Goal: Task Accomplishment & Management: Manage account settings

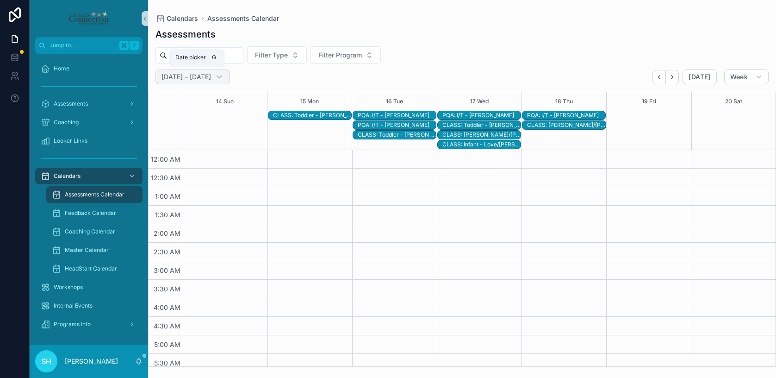
click at [211, 77] on h2 "[DATE] – [DATE]" at bounding box center [187, 76] width 50 height 9
select select "****"
select select "*"
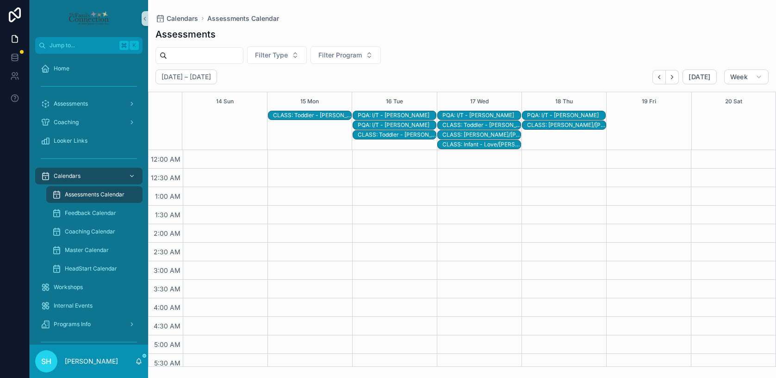
click at [475, 134] on div "CLASS: [PERSON_NAME]/[PERSON_NAME]" at bounding box center [481, 134] width 78 height 7
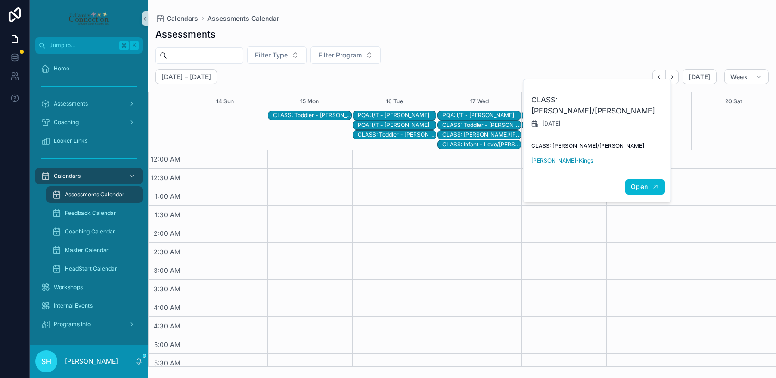
click at [639, 182] on span "Open" at bounding box center [639, 186] width 17 height 8
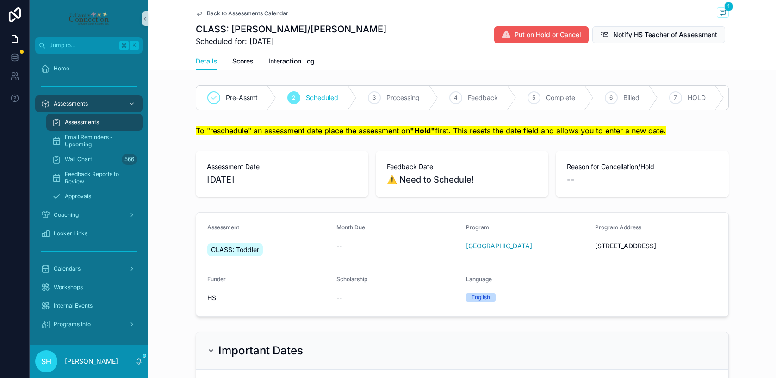
click at [545, 36] on span "Put on Hold or Cancel" at bounding box center [548, 34] width 67 height 9
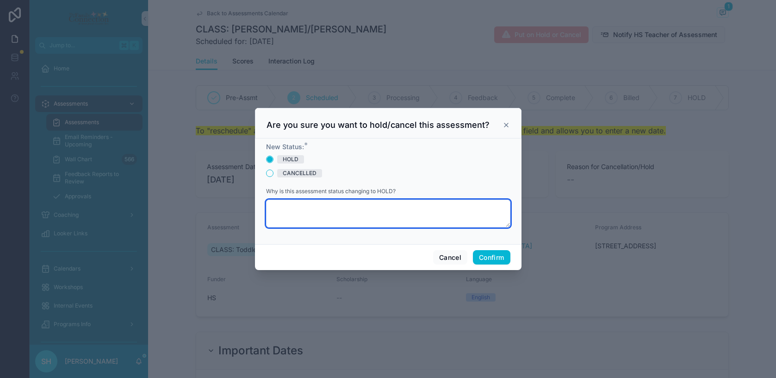
click at [306, 210] on textarea at bounding box center [388, 213] width 244 height 28
type textarea "**********"
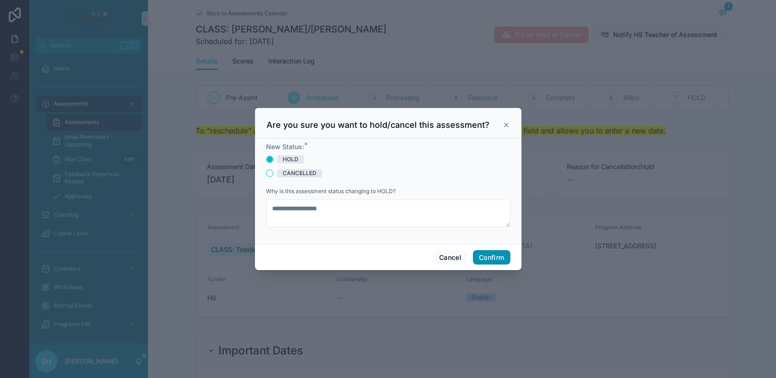
click at [492, 259] on button "Confirm" at bounding box center [491, 257] width 37 height 15
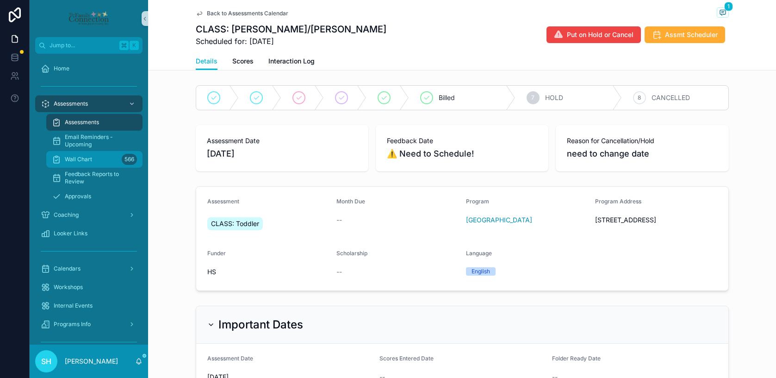
click at [73, 156] on span "Wall Chart" at bounding box center [78, 159] width 27 height 7
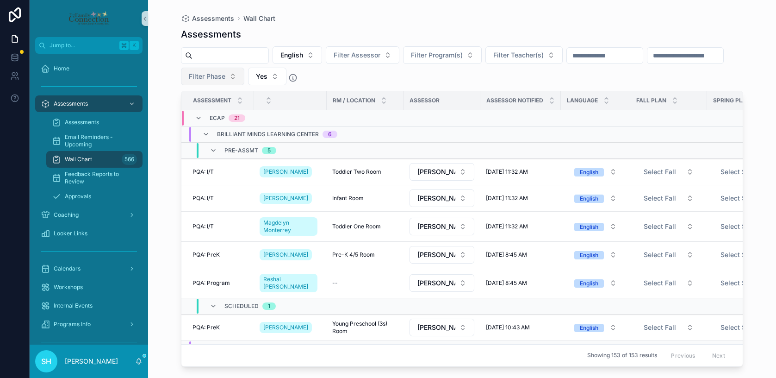
click at [244, 77] on button "Filter Phase" at bounding box center [212, 77] width 63 height 18
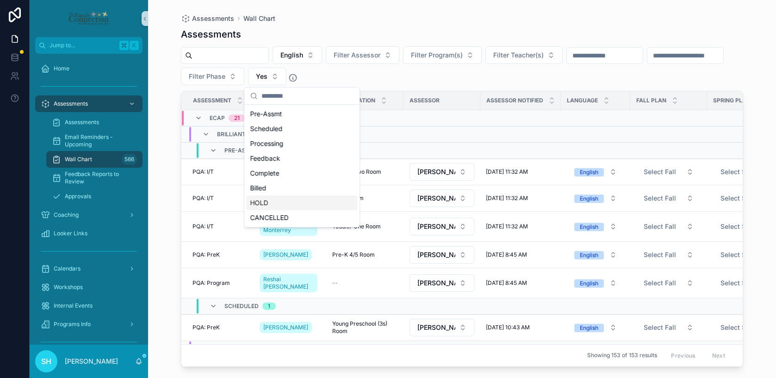
click at [299, 201] on div "HOLD" at bounding box center [302, 202] width 111 height 15
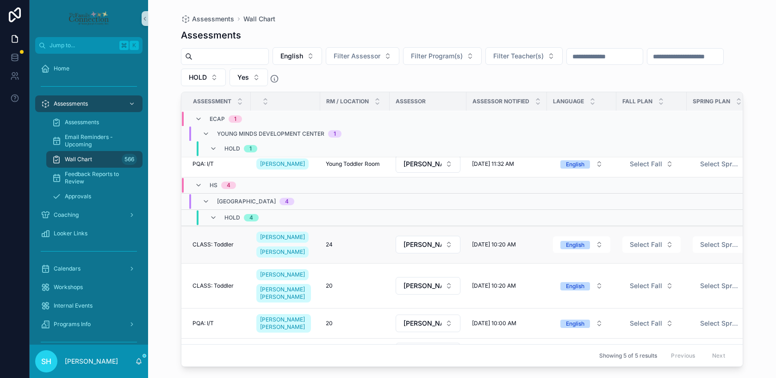
scroll to position [9, 0]
click at [227, 246] on span "CLASS: Toddler" at bounding box center [213, 243] width 41 height 7
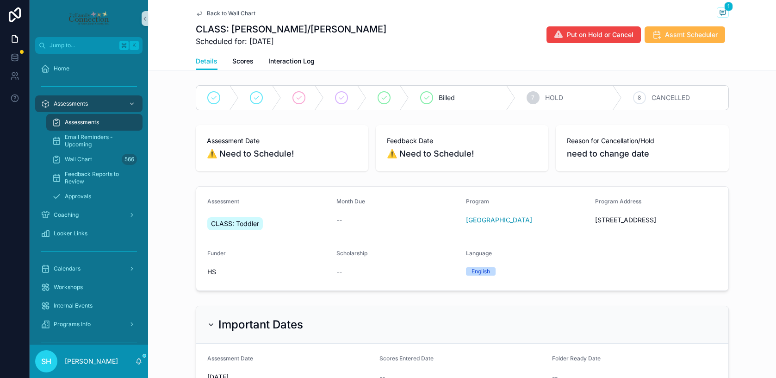
click at [682, 38] on span "Assmt Scheduler" at bounding box center [691, 34] width 53 height 9
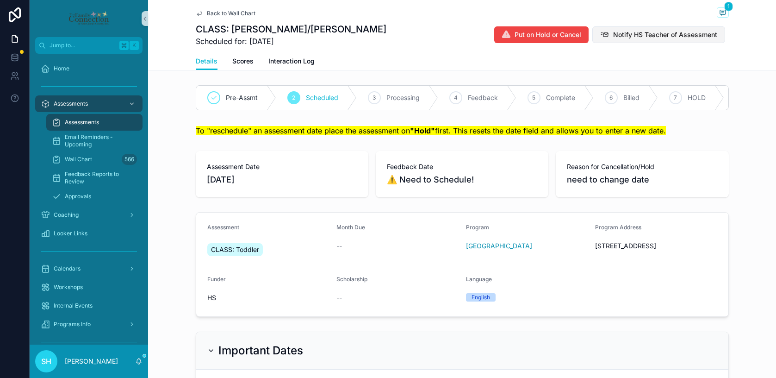
click at [619, 38] on span "Notify HS Teacher of Assessment" at bounding box center [665, 34] width 104 height 9
